Goal: Find contact information: Find contact information

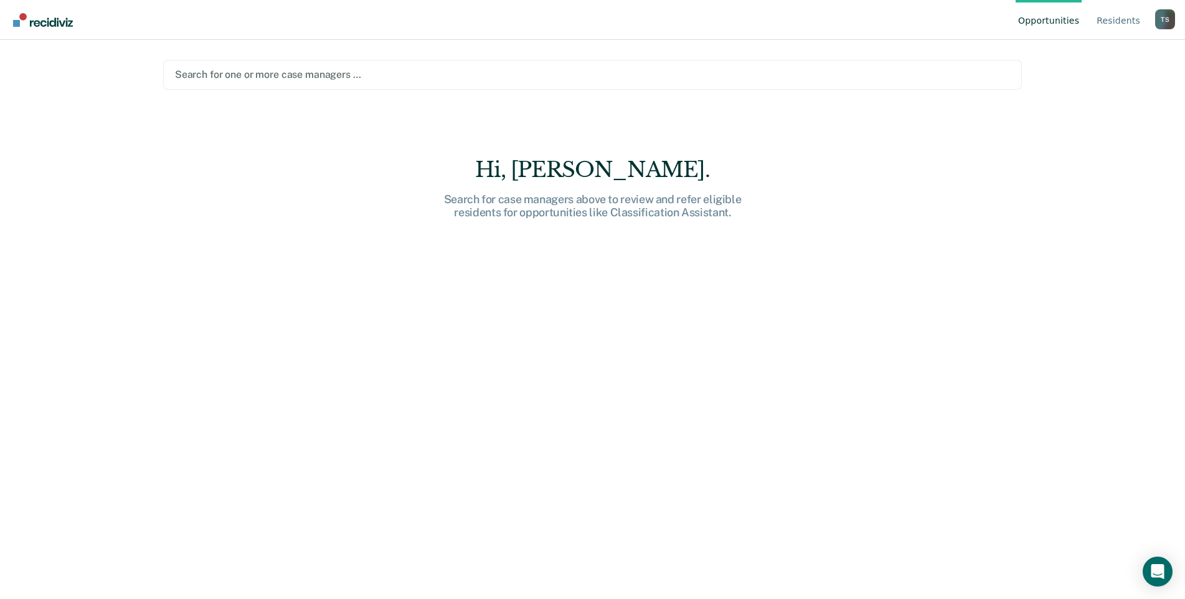
click at [336, 72] on div at bounding box center [592, 74] width 835 height 14
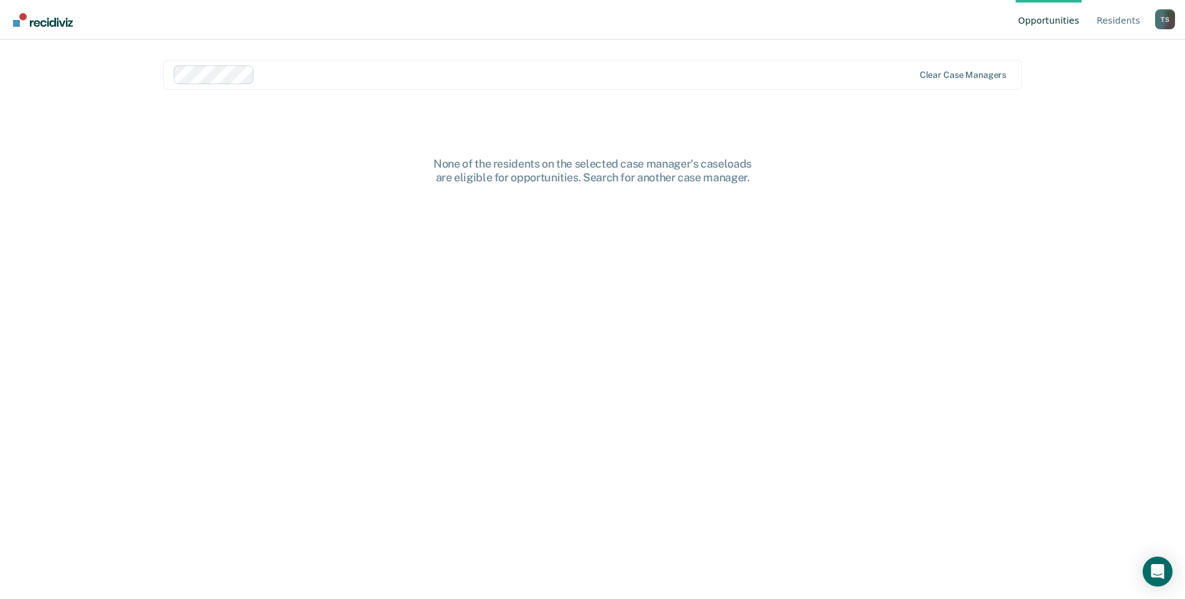
click at [1167, 23] on div "T S" at bounding box center [1165, 19] width 20 height 20
click at [1087, 55] on link "Profile" at bounding box center [1115, 58] width 80 height 11
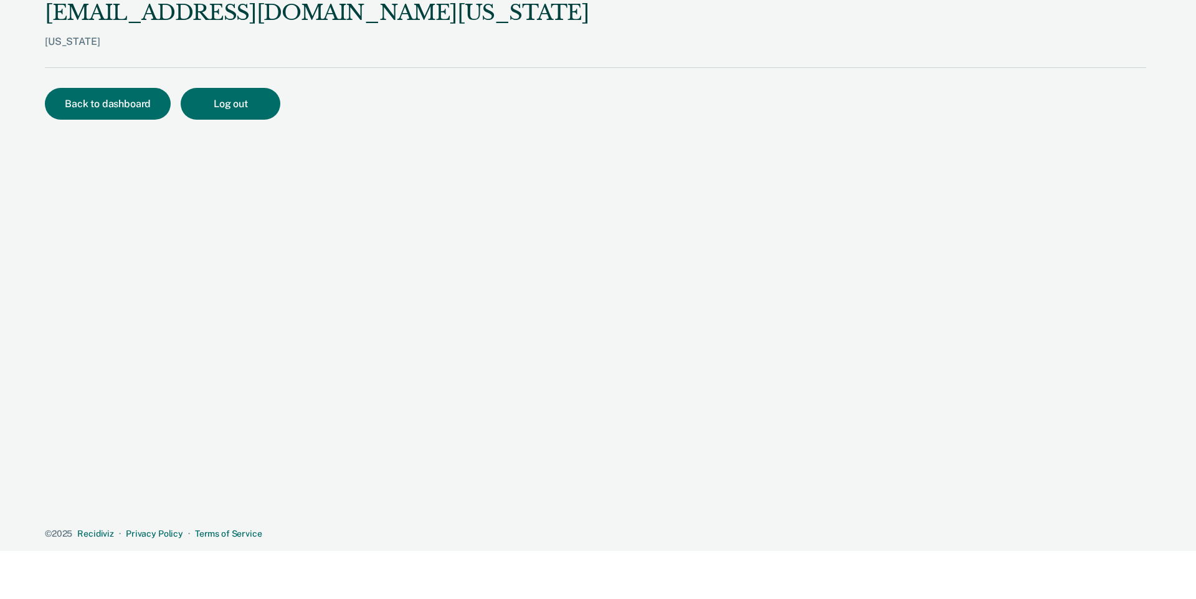
click at [65, 45] on div "[US_STATE]" at bounding box center [317, 52] width 544 height 32
click at [70, 15] on div "[EMAIL_ADDRESS][DOMAIN_NAME][US_STATE]" at bounding box center [317, 13] width 544 height 26
click at [128, 116] on button "Back to dashboard" at bounding box center [108, 104] width 126 height 32
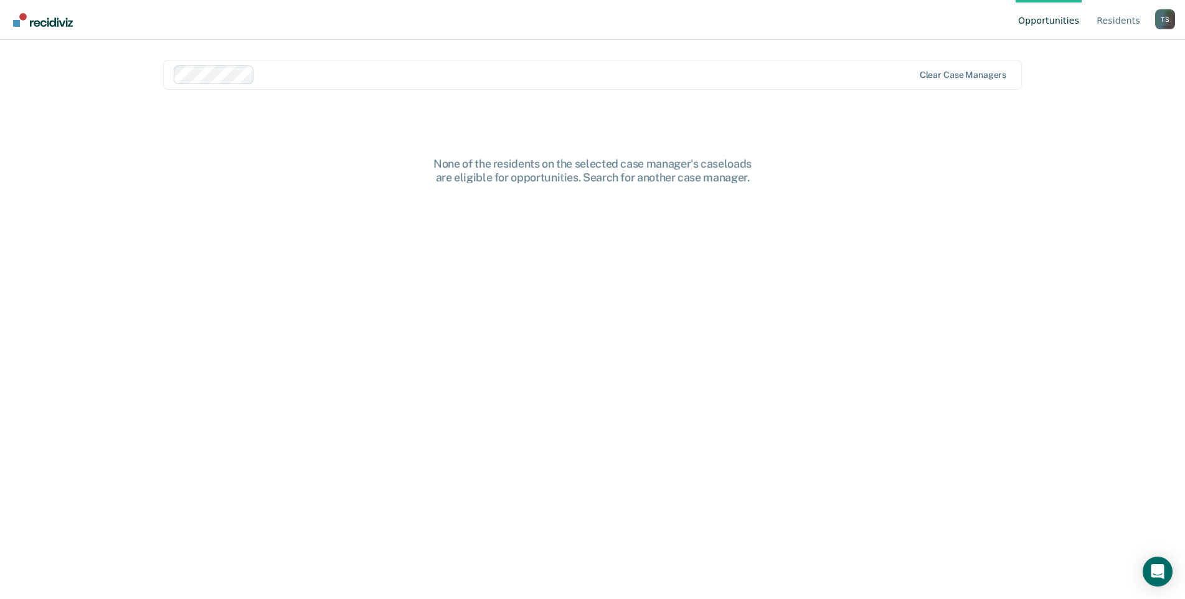
click at [47, 18] on img "Go to Recidiviz Home" at bounding box center [43, 20] width 60 height 14
click at [1111, 19] on link "Resident s" at bounding box center [1118, 20] width 49 height 40
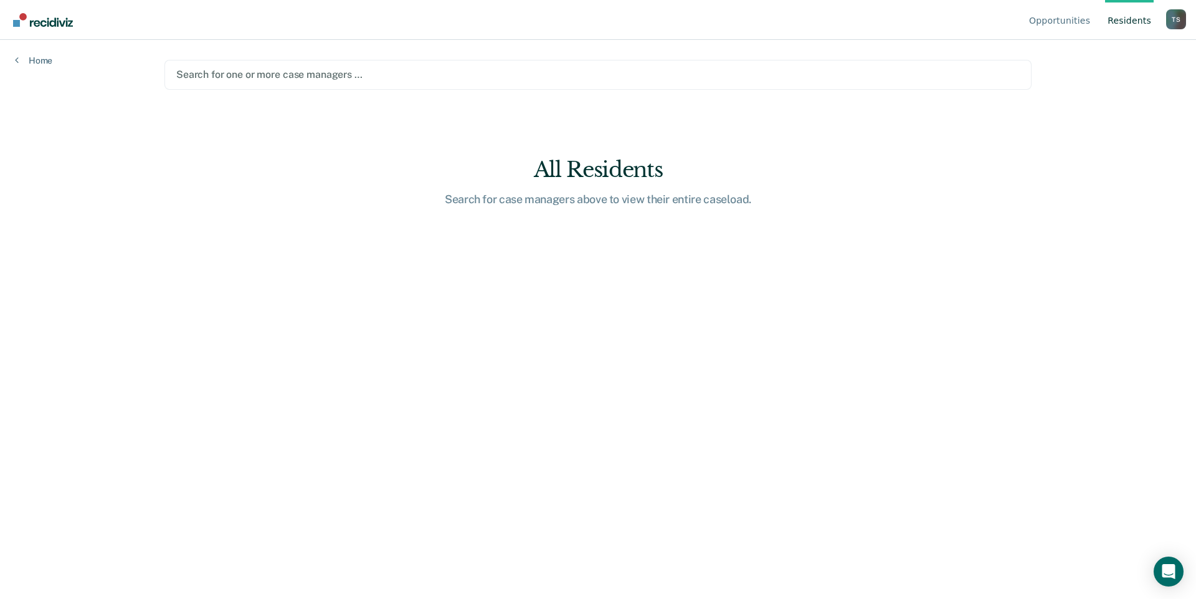
type input "s"
